Goal: Information Seeking & Learning: Check status

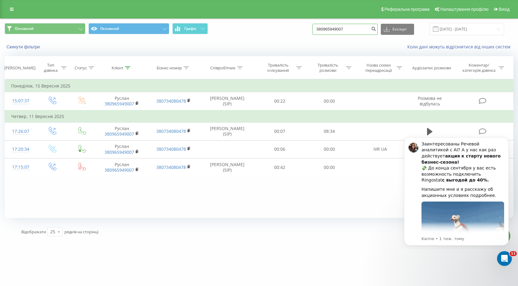
drag, startPoint x: 366, startPoint y: 29, endPoint x: 308, endPoint y: 29, distance: 58.2
click at [308, 29] on div "Основний Основний Графік 380965949007 Експорт .csv .xls .xlsx 22.06.2025 - 22.0…" at bounding box center [259, 29] width 508 height 12
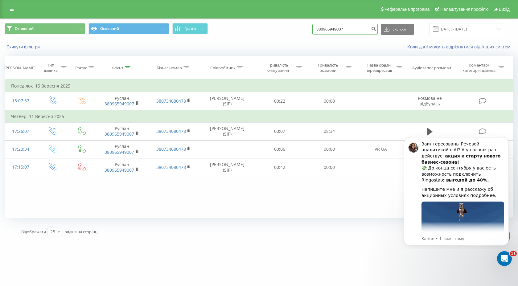
paste input "67517113"
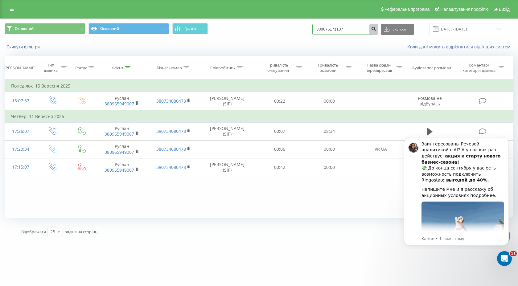
type input "380675171137"
click at [376, 28] on icon "submit" at bounding box center [373, 28] width 5 height 4
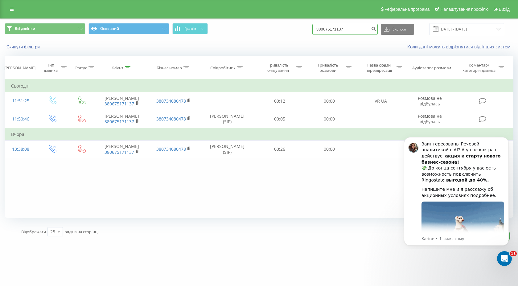
drag, startPoint x: 369, startPoint y: 29, endPoint x: 286, endPoint y: 32, distance: 82.6
click at [286, 32] on div "Всі дзвінки Основний Графік 380675171137 Експорт .csv .xls .xlsx 23.06.2025 - 2…" at bounding box center [259, 29] width 508 height 12
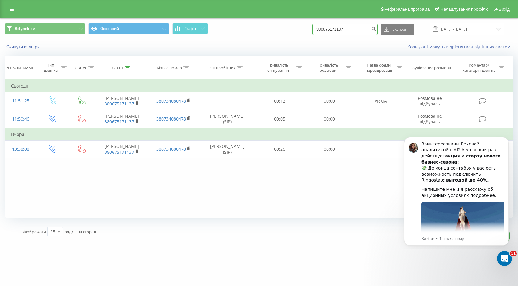
drag, startPoint x: 363, startPoint y: 28, endPoint x: 322, endPoint y: 29, distance: 40.4
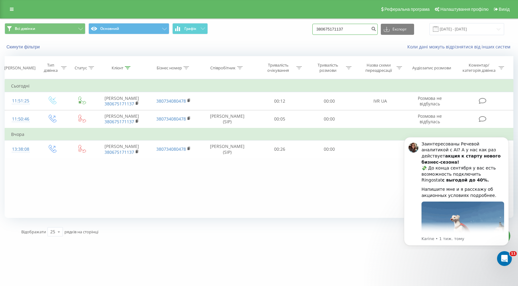
click at [322, 29] on div "Всі дзвінки Основний Графік 380675171137 Експорт .csv .xls .xlsx 23.06.2025 - 2…" at bounding box center [259, 29] width 508 height 12
paste input "67719203"
type input "380667719203"
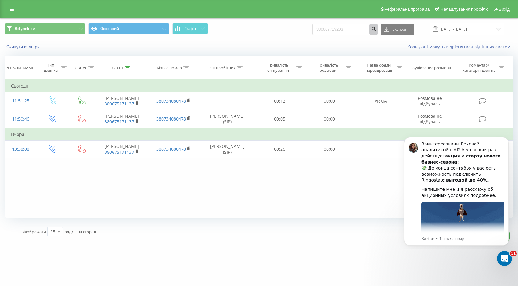
click at [376, 30] on icon "submit" at bounding box center [373, 28] width 5 height 4
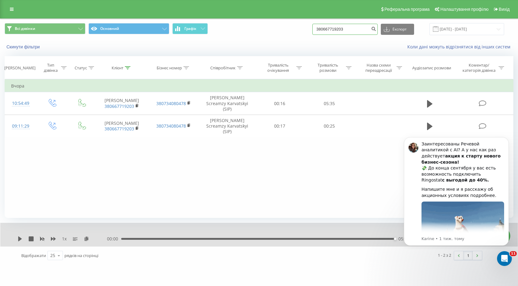
drag, startPoint x: 368, startPoint y: 33, endPoint x: 291, endPoint y: 33, distance: 77.3
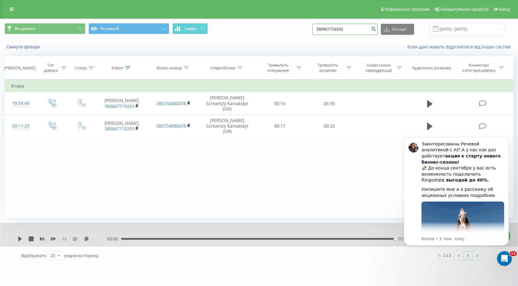
click at [291, 33] on div "Всі дзвінки Основний Графік 380667719203 Експорт .csv .xls .xlsx [DATE] - [DATE]" at bounding box center [259, 29] width 508 height 12
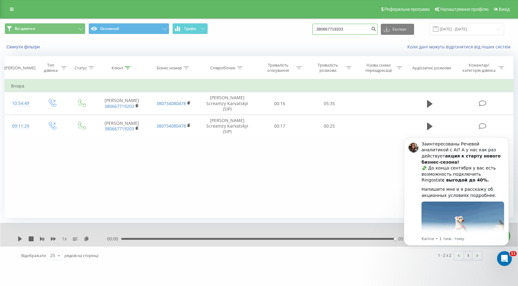
drag, startPoint x: 363, startPoint y: 31, endPoint x: 314, endPoint y: 31, distance: 49.3
click at [314, 31] on div "Всі дзвінки Основний Графік 380667719203 Експорт .csv .xls .xlsx [DATE] - [DATE]" at bounding box center [259, 29] width 508 height 12
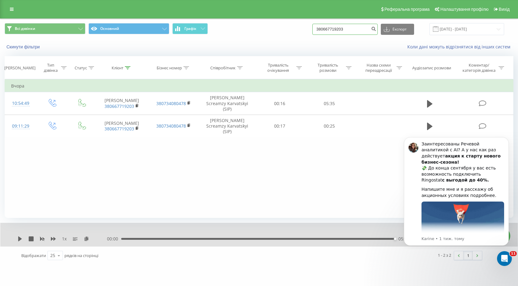
paste input "7565965"
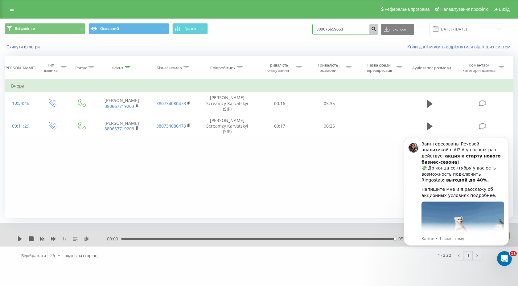
type input "380675659653"
click at [376, 28] on icon "submit" at bounding box center [373, 28] width 5 height 4
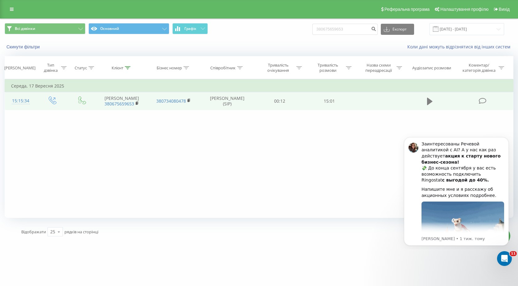
click at [427, 103] on icon at bounding box center [430, 101] width 6 height 7
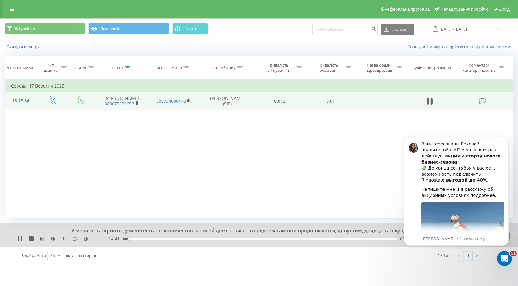
click at [207, 239] on div "00:20" at bounding box center [260, 239] width 274 height 2
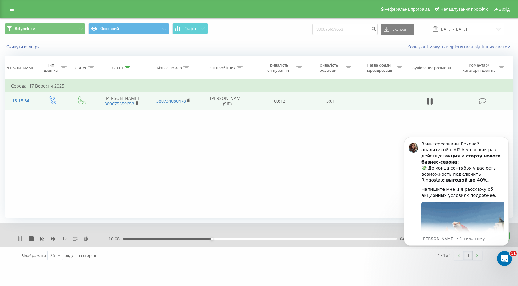
click at [20, 237] on icon at bounding box center [20, 238] width 5 height 5
